Goal: Task Accomplishment & Management: Use online tool/utility

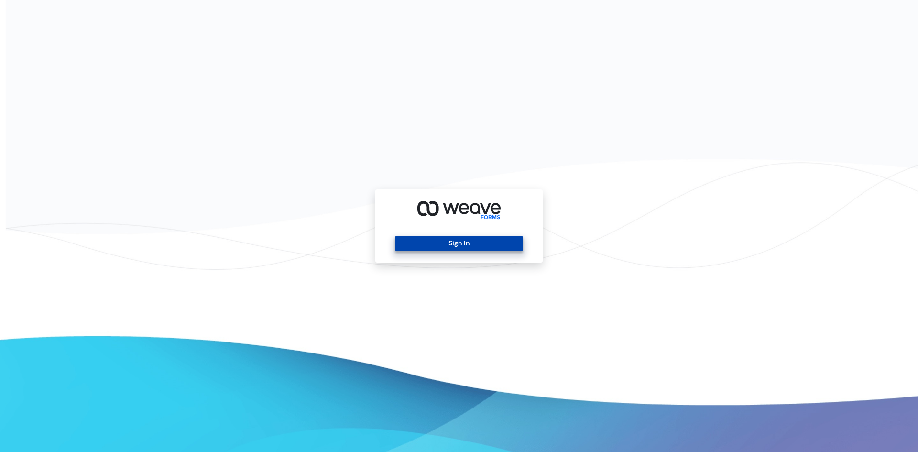
click at [454, 238] on button "Sign In" at bounding box center [459, 243] width 128 height 15
click at [443, 245] on button "Sign In" at bounding box center [459, 243] width 128 height 15
